Goal: Transaction & Acquisition: Obtain resource

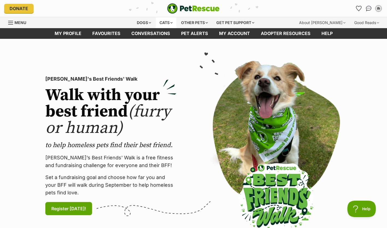
click at [167, 24] on div "Cats" at bounding box center [166, 22] width 21 height 11
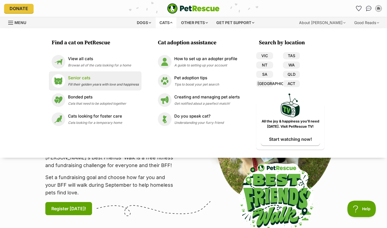
click at [95, 84] on span "Fill their golden years with love and happiness" at bounding box center [103, 84] width 71 height 4
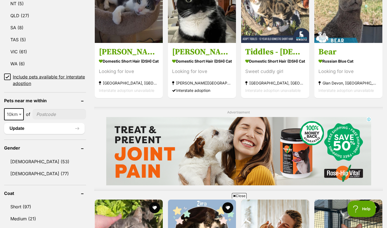
scroll to position [332, 0]
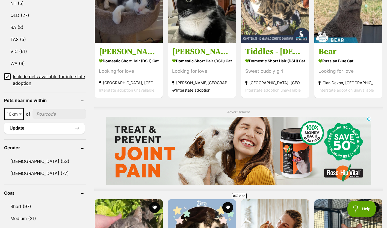
click at [20, 116] on span at bounding box center [20, 114] width 5 height 12
click at [49, 116] on input"] "postcode" at bounding box center [58, 114] width 53 height 10
click at [60, 113] on input"] "postcode" at bounding box center [58, 114] width 53 height 10
type input"] "3351"
click at [58, 127] on button "Update" at bounding box center [44, 128] width 80 height 11
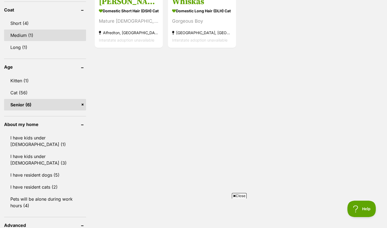
scroll to position [396, 0]
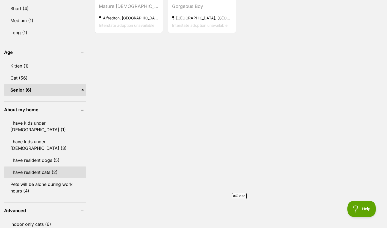
click at [52, 166] on link "I have resident cats (2)" at bounding box center [45, 171] width 82 height 11
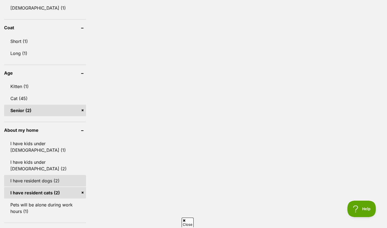
click at [52, 175] on link "I have resident dogs (2)" at bounding box center [45, 180] width 82 height 11
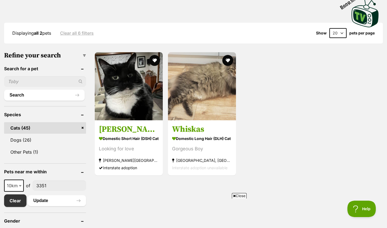
scroll to position [130, 0]
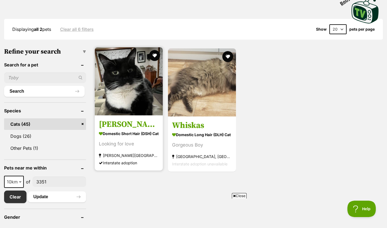
click at [122, 96] on img at bounding box center [129, 81] width 68 height 68
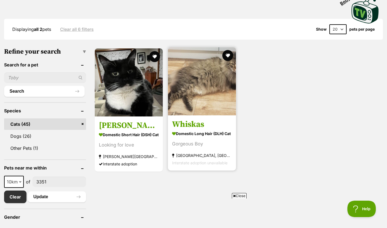
click at [190, 103] on img at bounding box center [202, 81] width 68 height 68
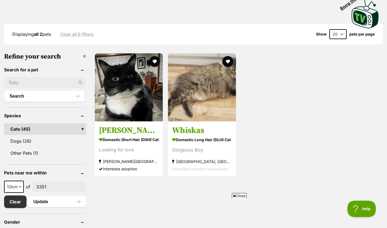
scroll to position [126, 0]
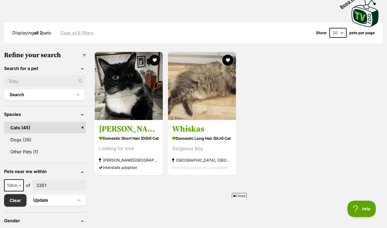
click at [237, 193] on span "Close" at bounding box center [239, 195] width 15 height 5
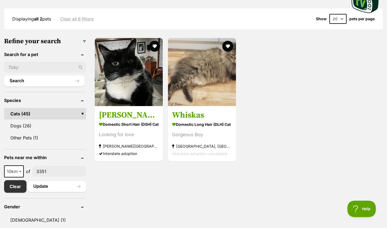
scroll to position [140, 0]
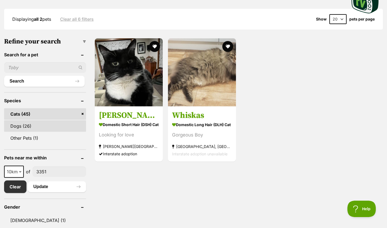
click at [67, 127] on link "Dogs (26)" at bounding box center [45, 125] width 82 height 11
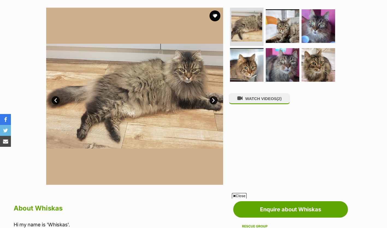
scroll to position [97, 0]
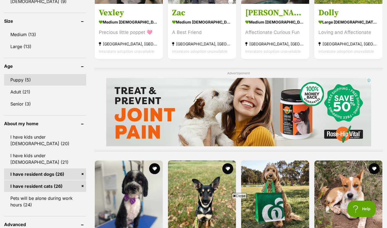
scroll to position [370, 0]
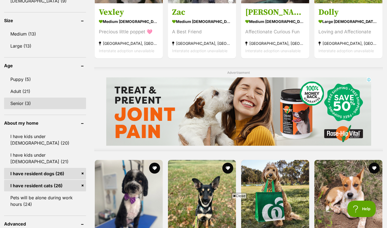
click at [29, 100] on link "Senior (3)" at bounding box center [45, 102] width 82 height 11
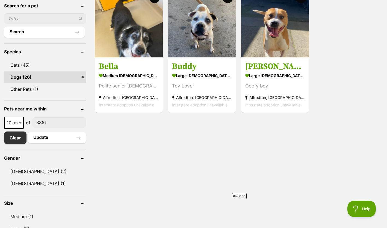
scroll to position [206, 0]
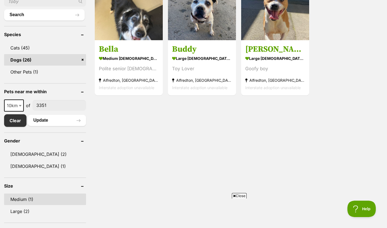
click at [49, 201] on link "Medium (1)" at bounding box center [45, 198] width 82 height 11
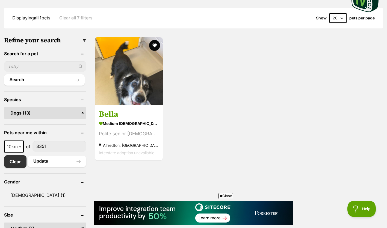
click at [15, 143] on span "10km" at bounding box center [14, 146] width 19 height 8
select select "50"
click at [52, 157] on button "Update" at bounding box center [57, 161] width 58 height 11
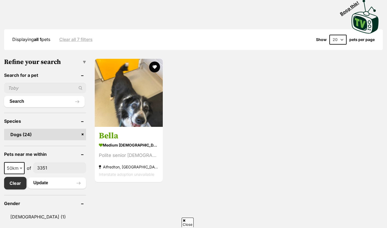
scroll to position [131, 0]
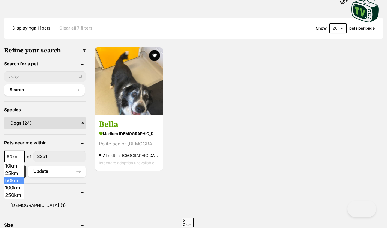
click at [18, 156] on span "50km" at bounding box center [14, 157] width 19 height 8
select select "100"
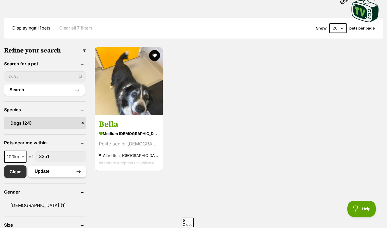
click at [52, 174] on button "Update" at bounding box center [57, 171] width 58 height 11
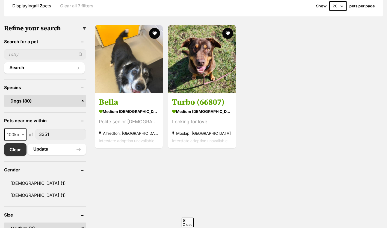
scroll to position [153, 0]
click at [18, 130] on span "100km" at bounding box center [15, 135] width 22 height 12
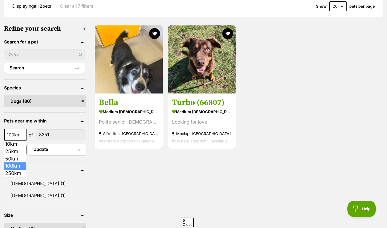
scroll to position [0, 0]
select select "250"
click at [57, 150] on button "Update" at bounding box center [57, 149] width 58 height 11
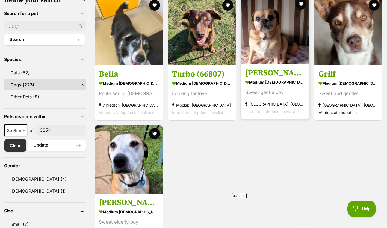
click at [283, 47] on img at bounding box center [275, 30] width 68 height 68
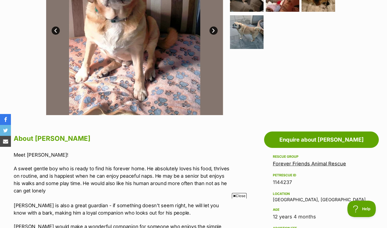
scroll to position [177, 0]
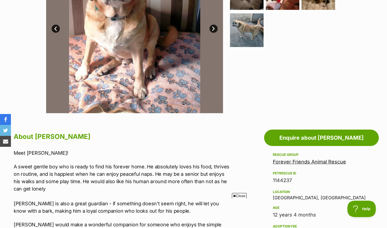
click at [240, 193] on span "Close" at bounding box center [239, 195] width 15 height 5
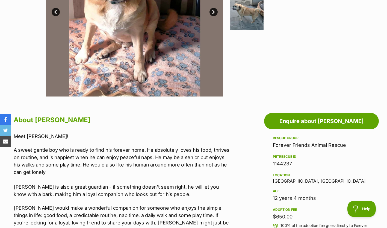
scroll to position [194, 0]
click at [304, 184] on div "Rescue group Forever Friends Animal Rescue PetRescue ID 1144237 Location Boroni…" at bounding box center [321, 217] width 97 height 165
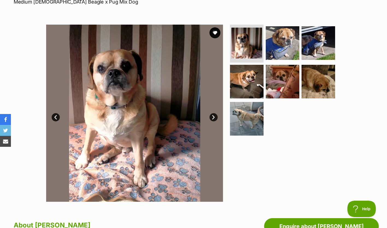
scroll to position [89, 0]
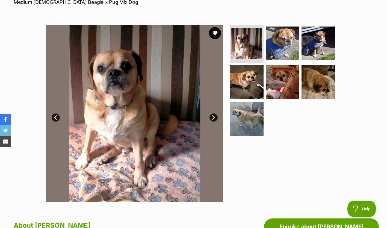
click at [216, 34] on button "favourite" at bounding box center [215, 33] width 12 height 12
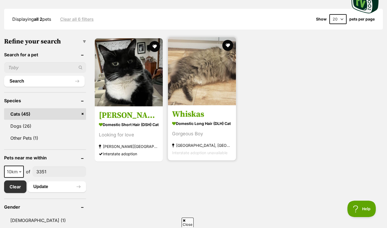
click at [206, 84] on img at bounding box center [202, 71] width 68 height 68
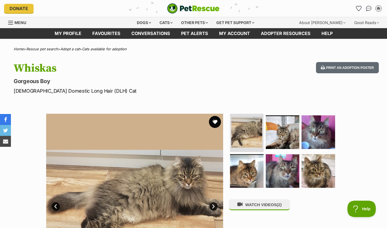
click at [217, 123] on button "favourite" at bounding box center [215, 122] width 12 height 12
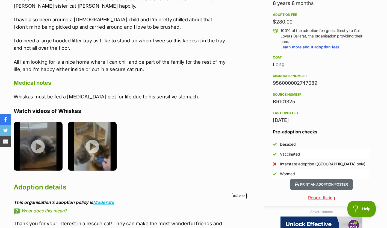
scroll to position [388, 0]
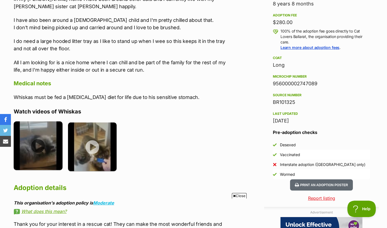
click at [36, 158] on img at bounding box center [38, 145] width 49 height 49
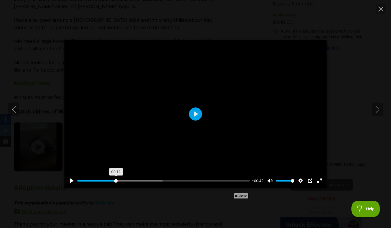
drag, startPoint x: 99, startPoint y: 181, endPoint x: 116, endPoint y: 181, distance: 16.9
click at [116, 181] on input "Seek" at bounding box center [163, 180] width 172 height 5
click at [134, 179] on input "Seek" at bounding box center [163, 180] width 172 height 5
click at [178, 182] on input "Seek" at bounding box center [163, 180] width 172 height 5
click at [151, 180] on input "Seek" at bounding box center [163, 180] width 172 height 5
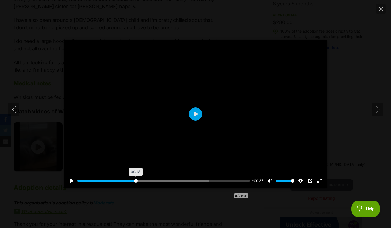
click at [135, 178] on input "Seek" at bounding box center [163, 180] width 172 height 5
drag, startPoint x: 197, startPoint y: 180, endPoint x: 217, endPoint y: 180, distance: 19.9
click at [217, 180] on input "Seek" at bounding box center [163, 180] width 172 height 5
click at [231, 179] on input "Seek" at bounding box center [163, 180] width 172 height 5
click at [242, 179] on input "Seek" at bounding box center [163, 180] width 172 height 5
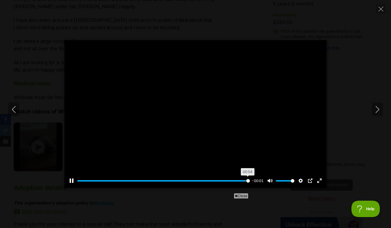
click at [248, 180] on input "Seek" at bounding box center [163, 180] width 172 height 5
type input "100"
click at [378, 10] on icon "Close" at bounding box center [380, 9] width 5 height 5
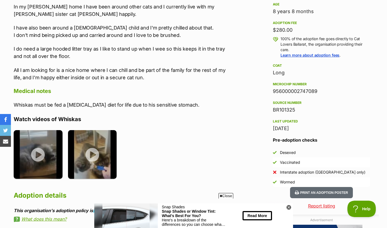
scroll to position [381, 0]
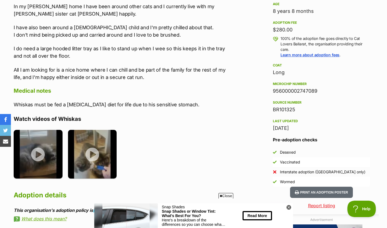
click at [288, 206] on icon at bounding box center [288, 207] width 5 height 5
